Goal: Information Seeking & Learning: Check status

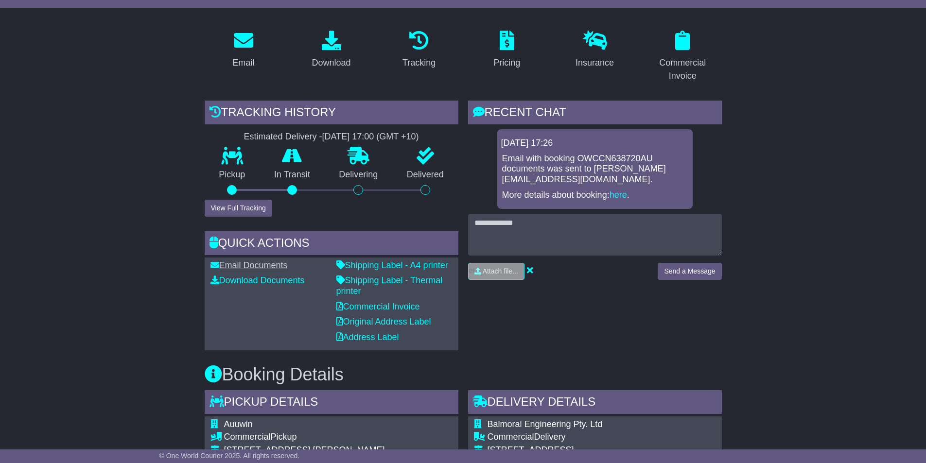
scroll to position [146, 0]
click at [236, 209] on button "View Full Tracking" at bounding box center [239, 207] width 68 height 17
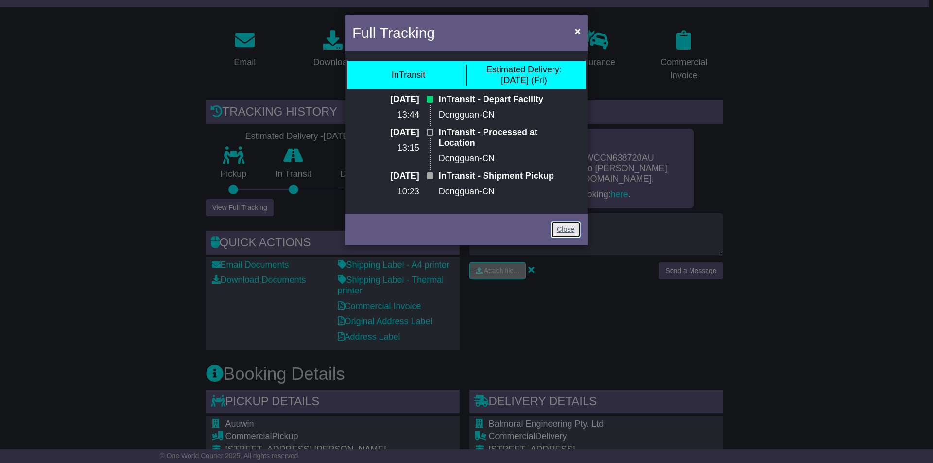
click at [566, 232] on link "Close" at bounding box center [566, 229] width 30 height 17
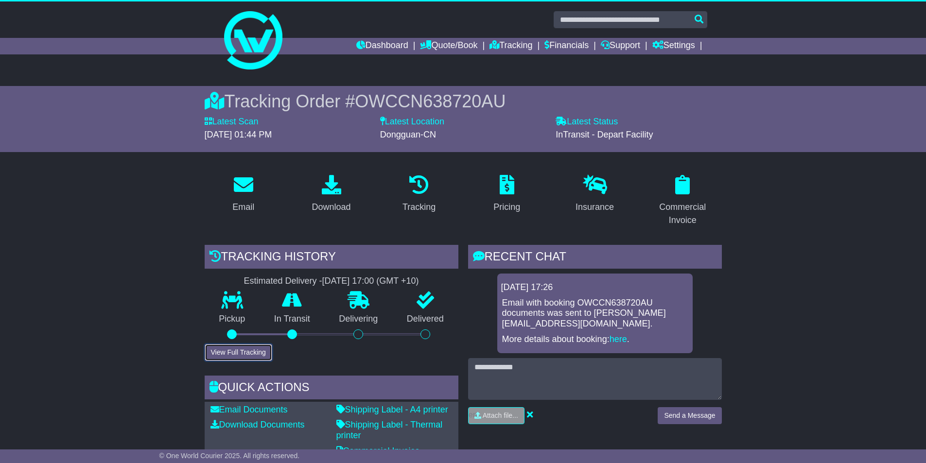
scroll to position [0, 0]
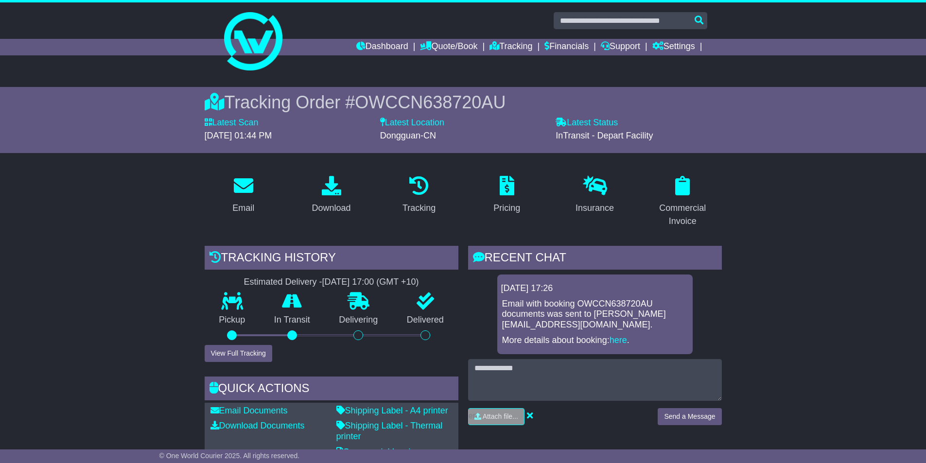
drag, startPoint x: 311, startPoint y: 281, endPoint x: 439, endPoint y: 281, distance: 128.3
click at [439, 281] on div "Estimated Delivery - [DATE] 17:00 (GMT +10)" at bounding box center [332, 282] width 254 height 11
